Goal: Task Accomplishment & Management: Complete application form

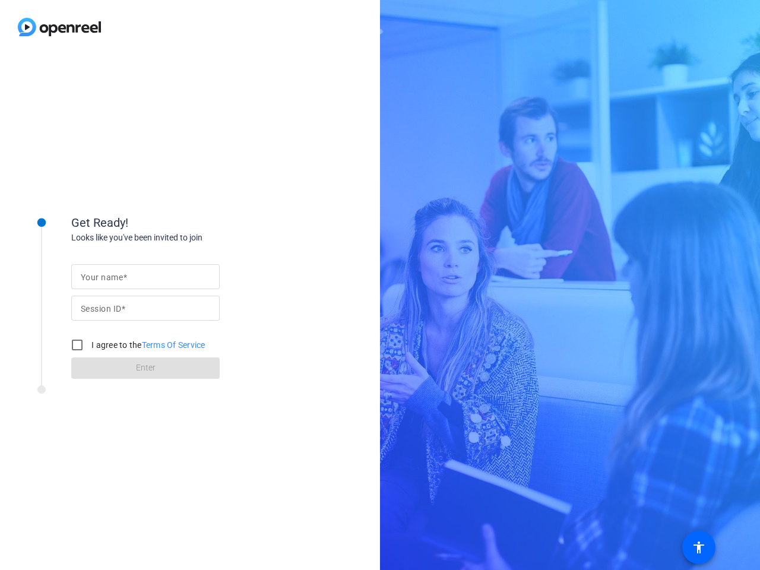
click at [145, 277] on input "Your name" at bounding box center [145, 276] width 129 height 14
click at [145, 308] on input "Session ID" at bounding box center [145, 308] width 129 height 14
click at [136, 345] on label "I agree to the Terms Of Service" at bounding box center [147, 345] width 116 height 12
click at [89, 345] on input "I agree to the Terms Of Service" at bounding box center [77, 345] width 24 height 24
click at [77, 345] on input "I agree to the Terms Of Service" at bounding box center [77, 345] width 24 height 24
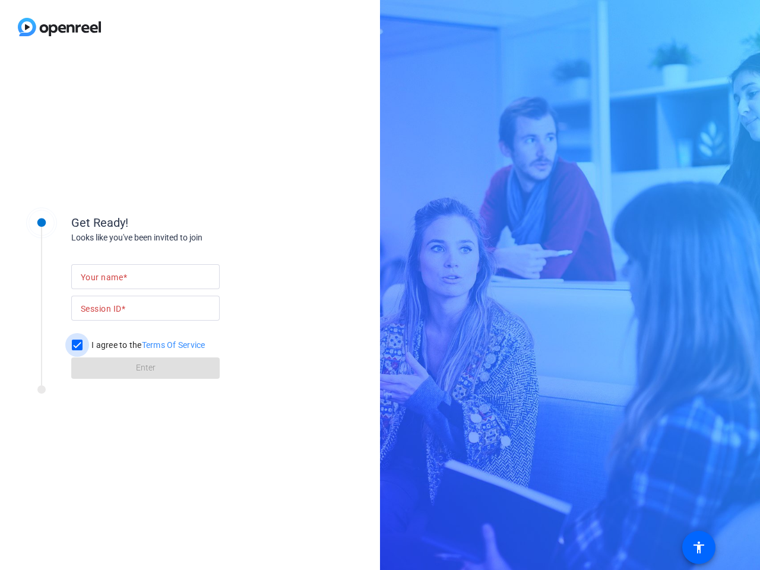
checkbox input "false"
click at [699, 547] on mat-icon "accessibility" at bounding box center [699, 547] width 14 height 14
